Goal: Task Accomplishment & Management: Use online tool/utility

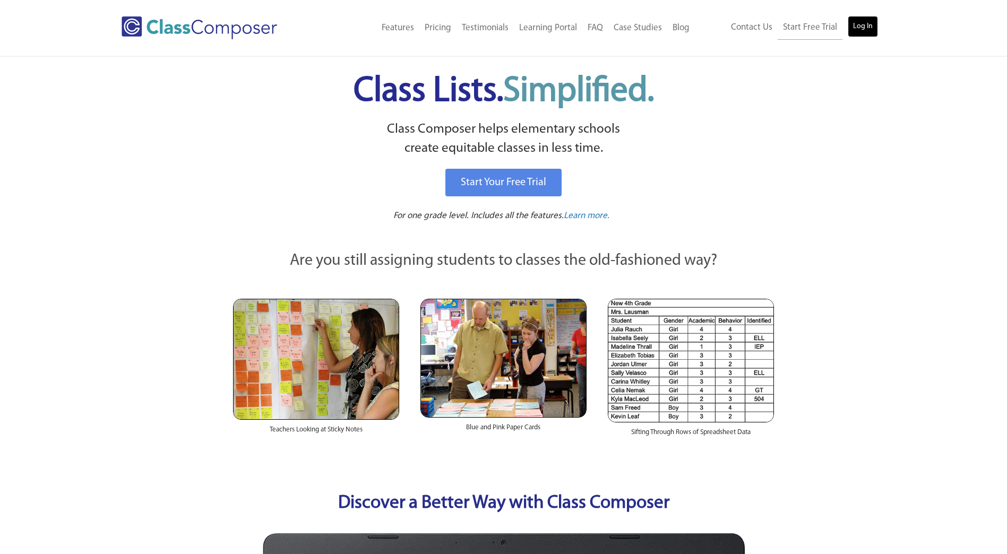
click at [864, 27] on link "Log In" at bounding box center [863, 26] width 30 height 21
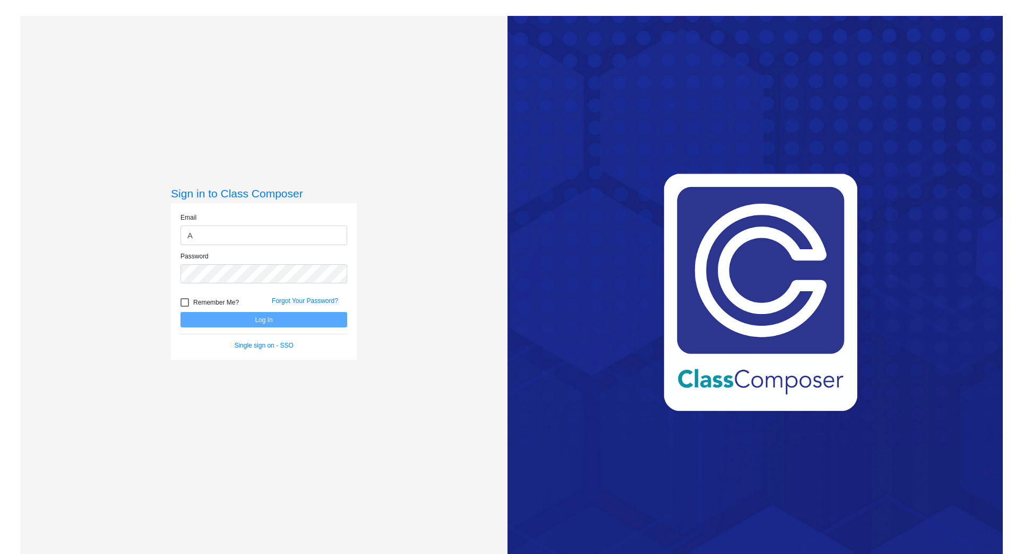
type input "Adriana.ReyesNavarro@kent.k12.wa.us"
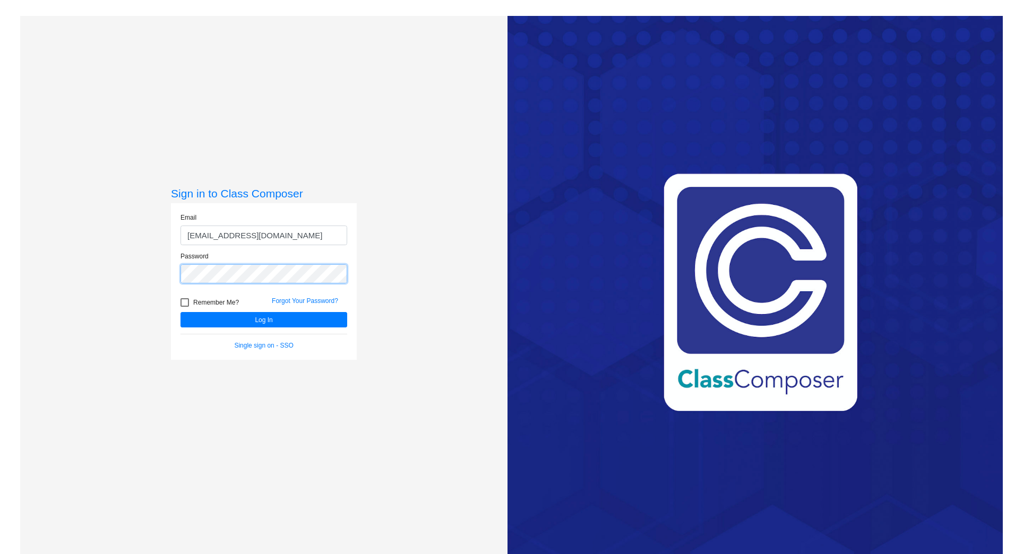
click at [180, 312] on button "Log In" at bounding box center [263, 319] width 167 height 15
click at [0, 190] on html "Sign in to Class Composer Email Adriana.ReyesNavarro@kent.k12.wa.us Password Re…" at bounding box center [507, 277] width 1015 height 554
click at [180, 312] on button "Log In" at bounding box center [263, 319] width 167 height 15
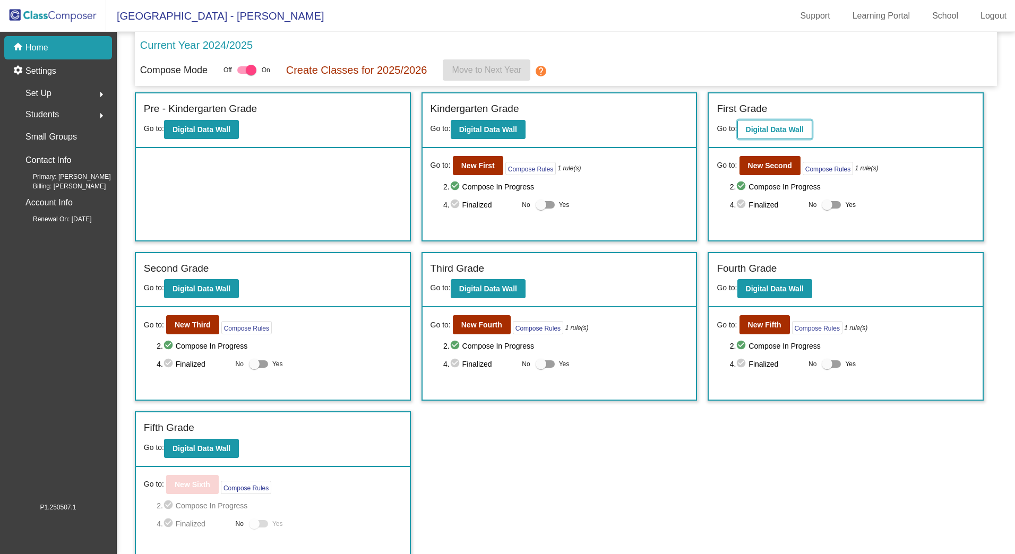
click at [754, 126] on b "Digital Data Wall" at bounding box center [775, 129] width 58 height 8
click at [62, 91] on div "Set Up arrow_right" at bounding box center [61, 93] width 101 height 21
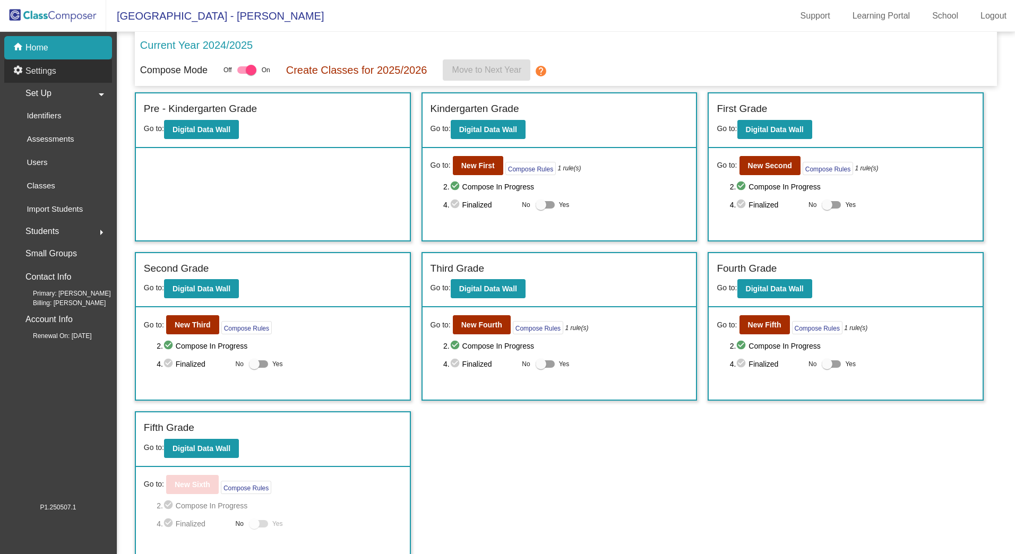
click at [48, 69] on p "Settings" at bounding box center [40, 71] width 31 height 13
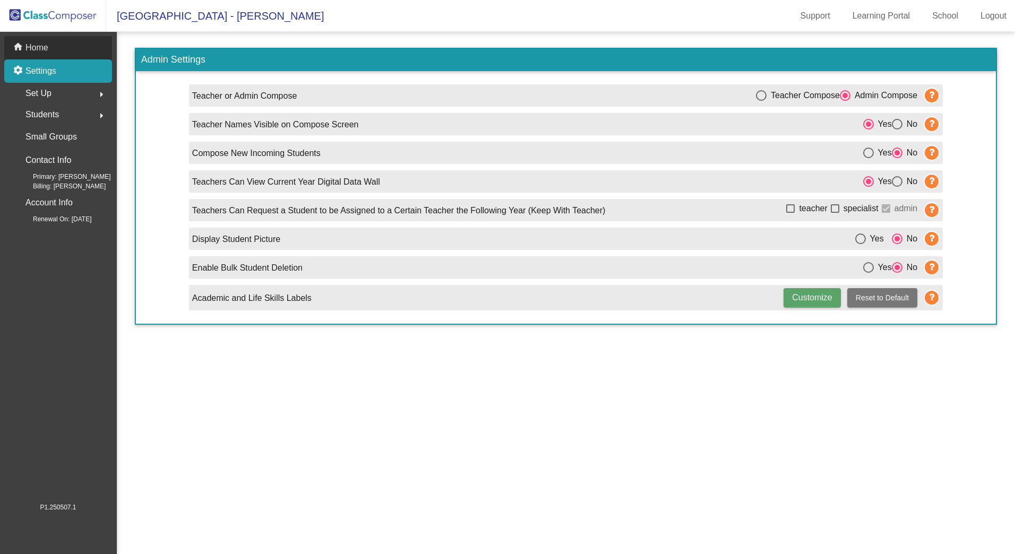
click at [42, 52] on p "Home" at bounding box center [36, 47] width 23 height 13
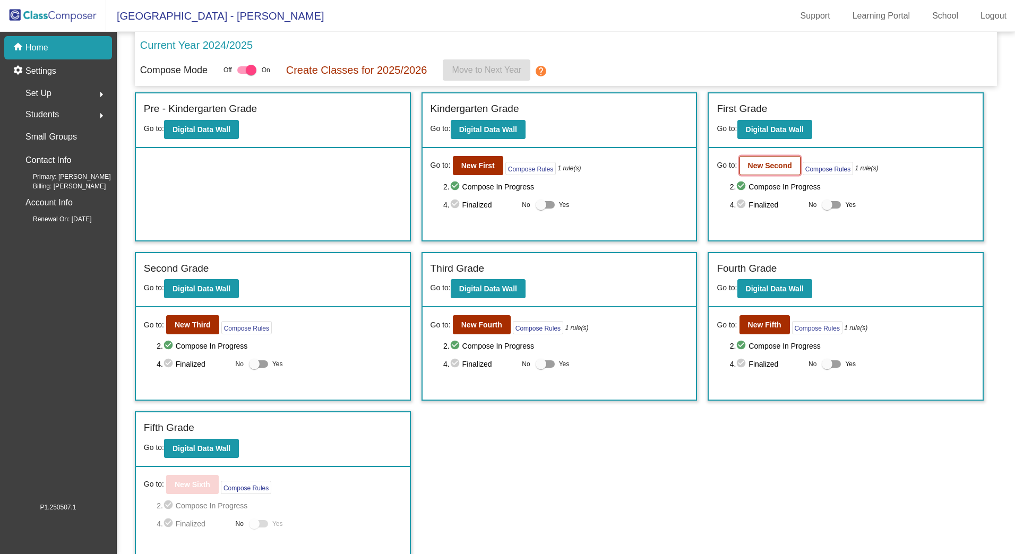
click at [765, 158] on button "New Second" at bounding box center [769, 165] width 61 height 19
click at [469, 322] on b "New Fourth" at bounding box center [481, 325] width 41 height 8
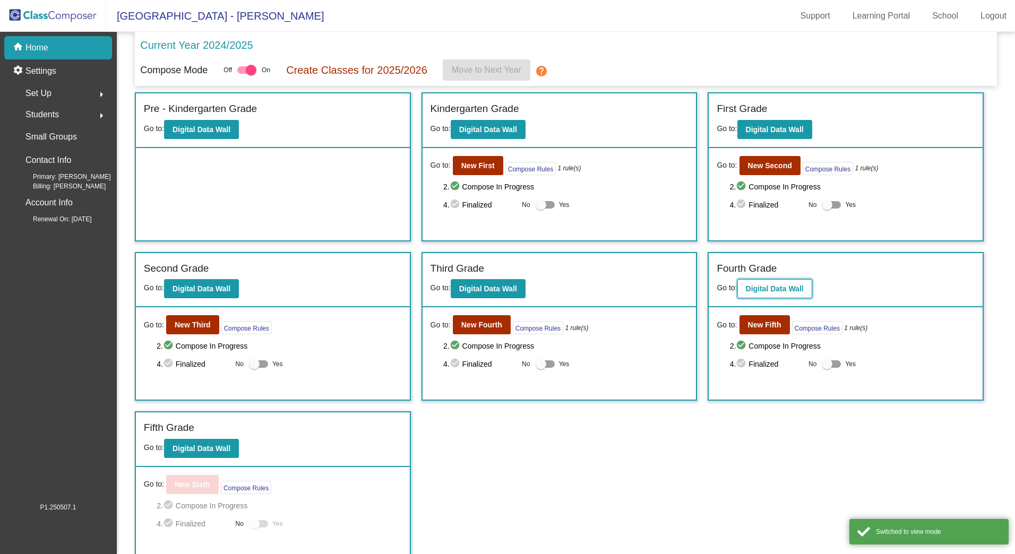
click at [762, 289] on b "Digital Data Wall" at bounding box center [775, 289] width 58 height 8
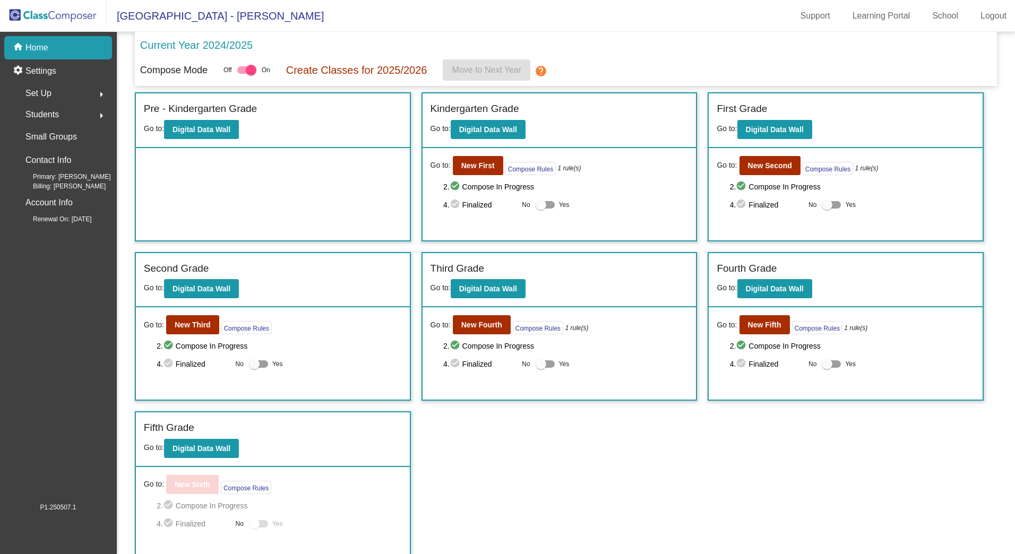
click at [75, 54] on div "home Home" at bounding box center [58, 47] width 108 height 23
click at [393, 70] on p "Create Classes for 2025/2026" at bounding box center [356, 70] width 141 height 16
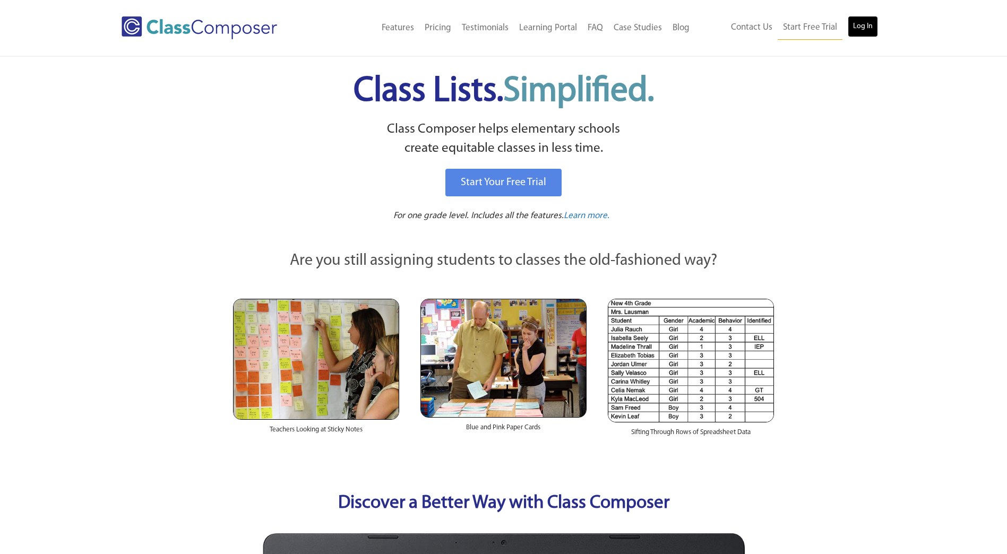
click at [874, 27] on link "Log In" at bounding box center [863, 26] width 30 height 21
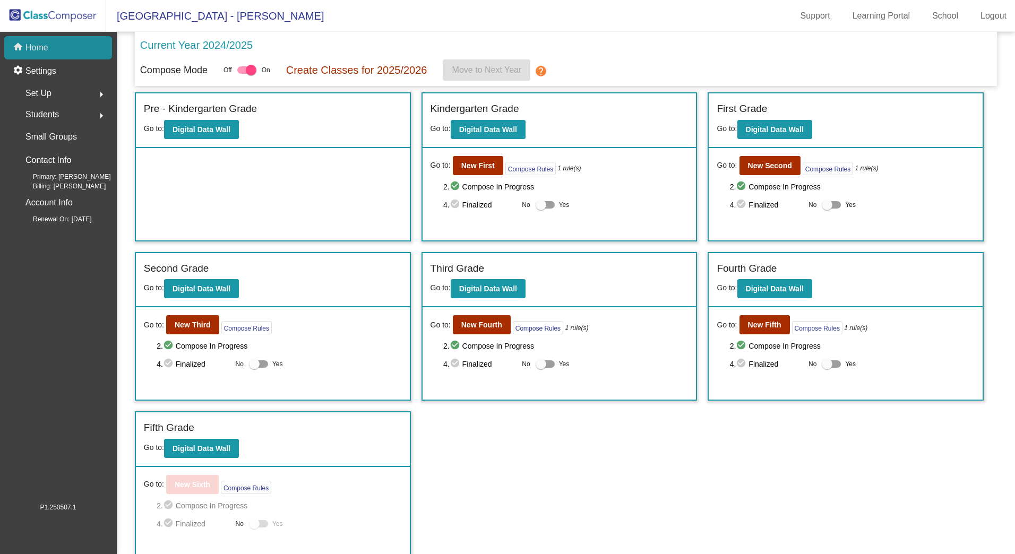
click at [40, 43] on p "Home" at bounding box center [36, 47] width 23 height 13
click at [409, 74] on p "Create Classes for 2025/2026" at bounding box center [356, 70] width 141 height 16
click at [227, 126] on b "Digital Data Wall" at bounding box center [202, 129] width 58 height 8
click at [767, 332] on button "New Fifth" at bounding box center [764, 324] width 50 height 19
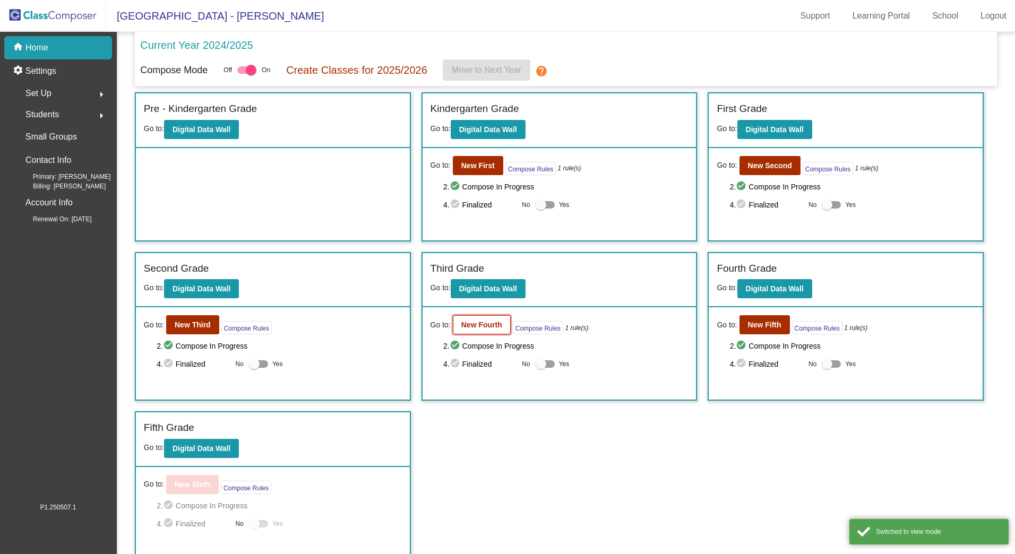
click at [489, 328] on b "New Fourth" at bounding box center [481, 325] width 41 height 8
